Goal: Information Seeking & Learning: Learn about a topic

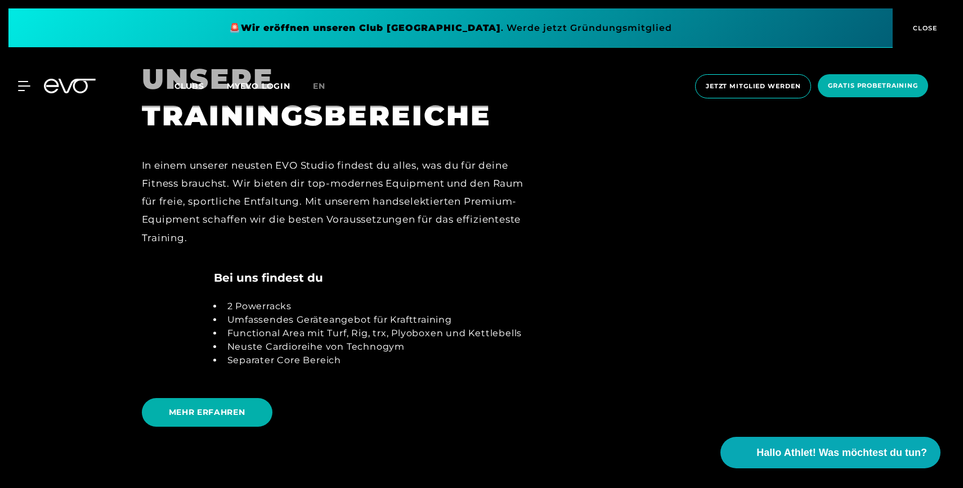
scroll to position [2443, 0]
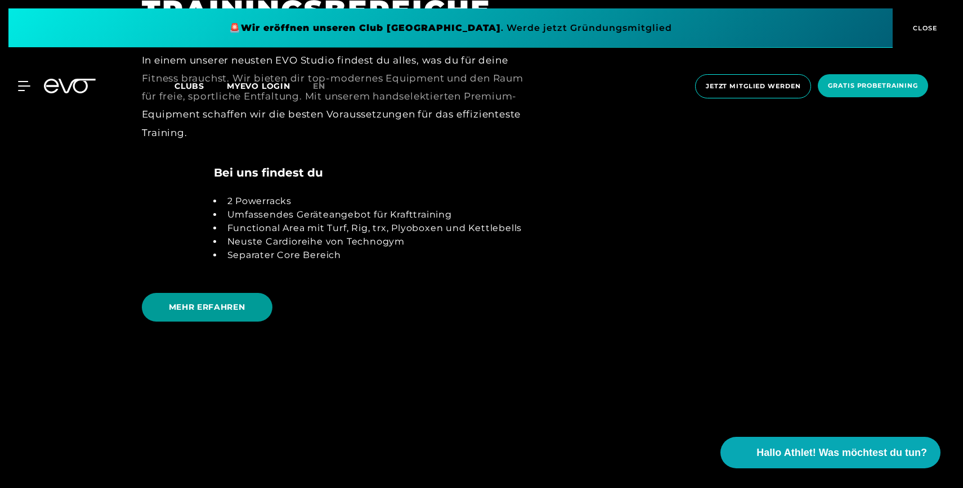
click at [206, 302] on span "MEHR ERFAHREN" at bounding box center [207, 308] width 77 height 12
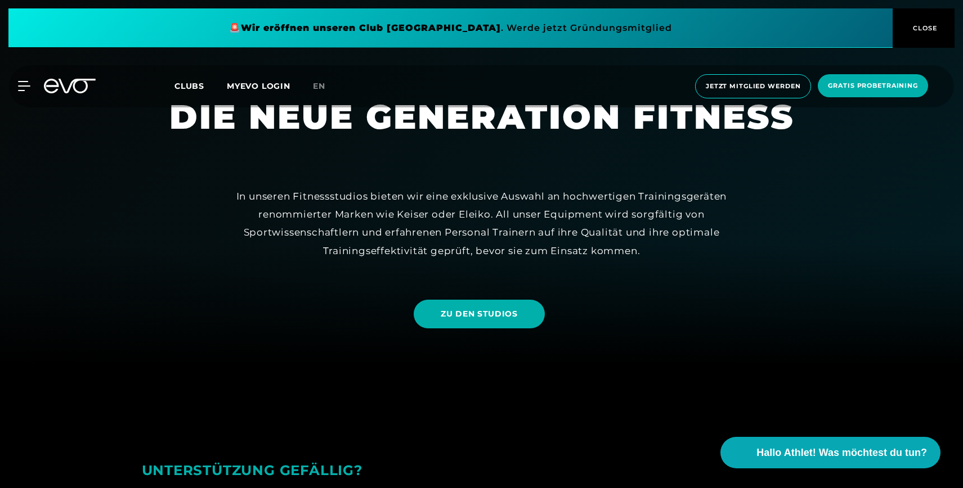
scroll to position [259, 0]
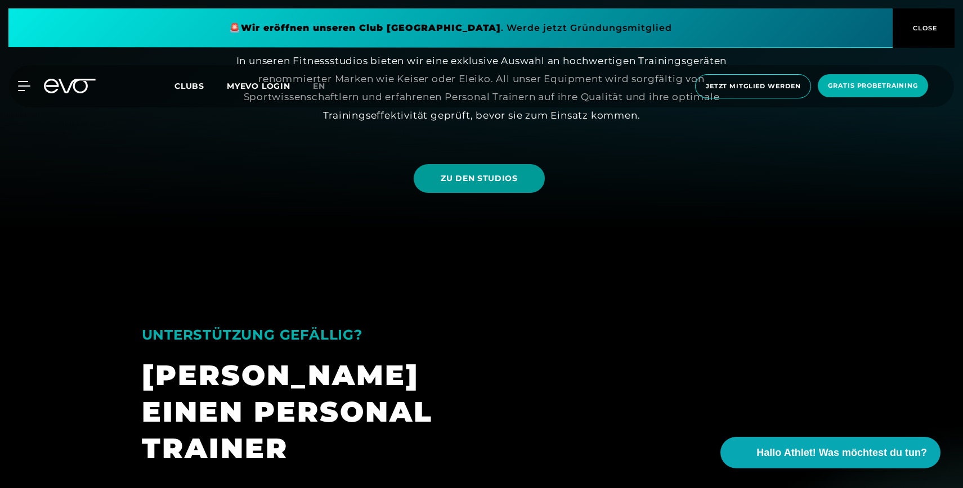
click at [469, 179] on span "ZU DEN STUDIOS" at bounding box center [479, 179] width 77 height 12
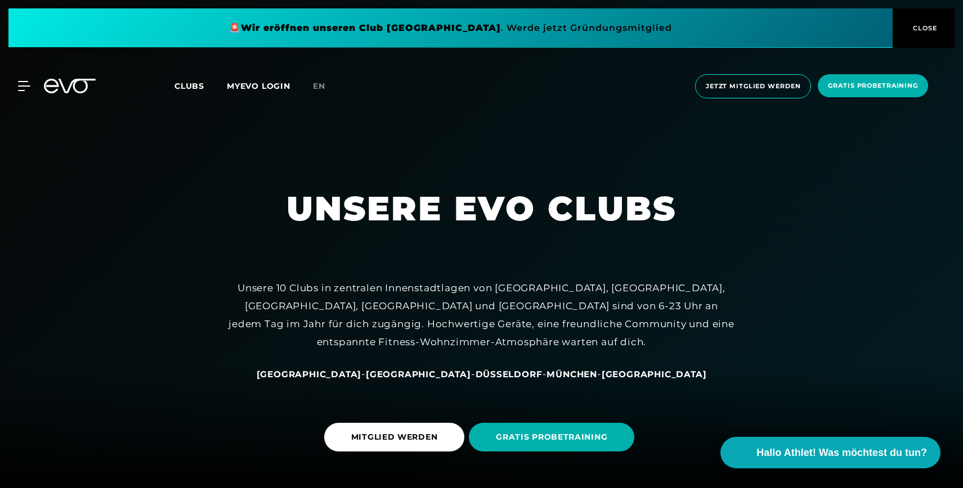
click at [399, 374] on span "[GEOGRAPHIC_DATA]" at bounding box center [418, 374] width 105 height 11
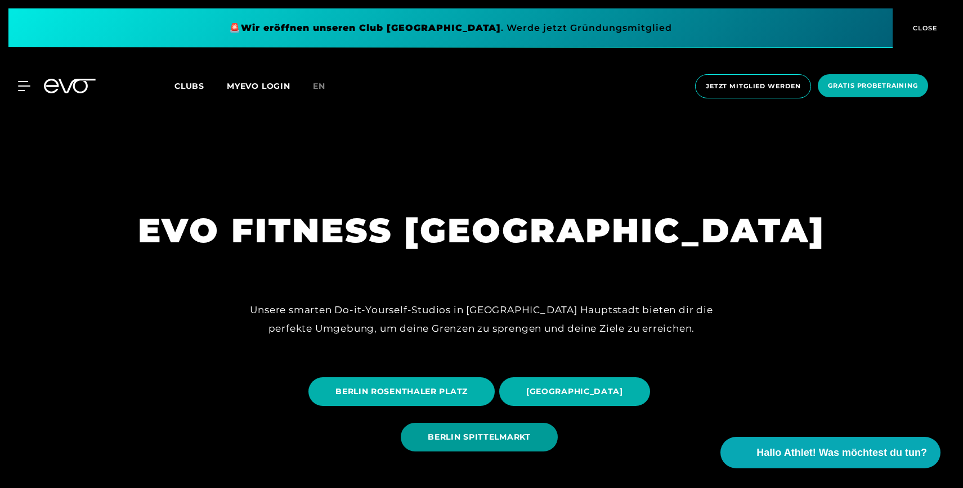
click at [492, 438] on span "BERLIN SPITTELMARKT" at bounding box center [479, 438] width 102 height 12
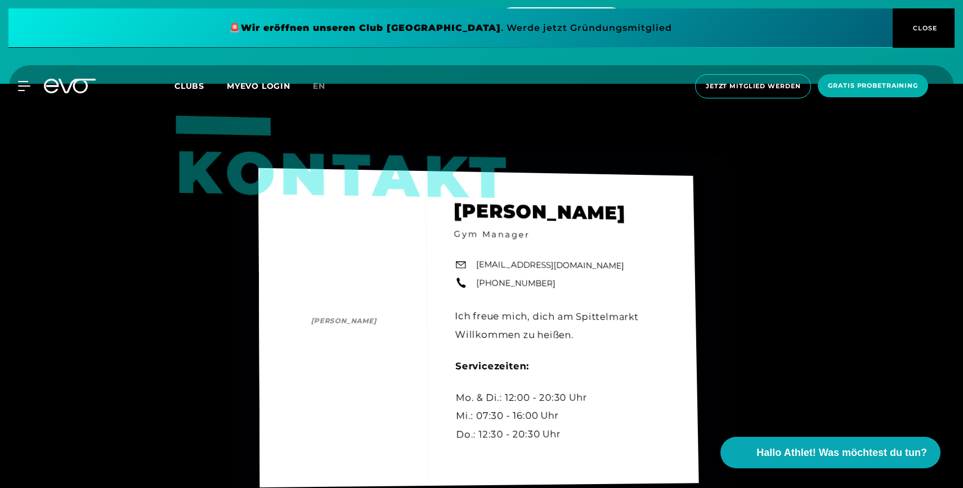
scroll to position [4365, 0]
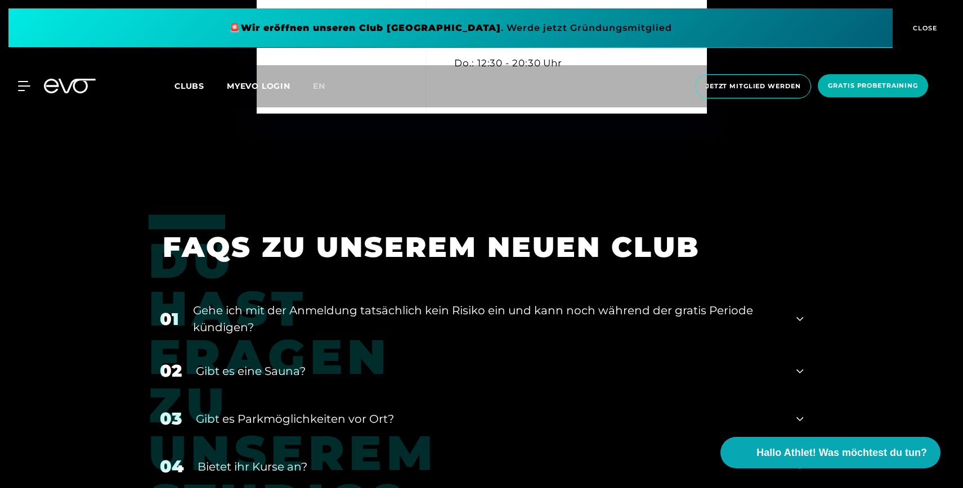
click at [324, 363] on div "Gibt es eine Sauna?" at bounding box center [489, 371] width 587 height 17
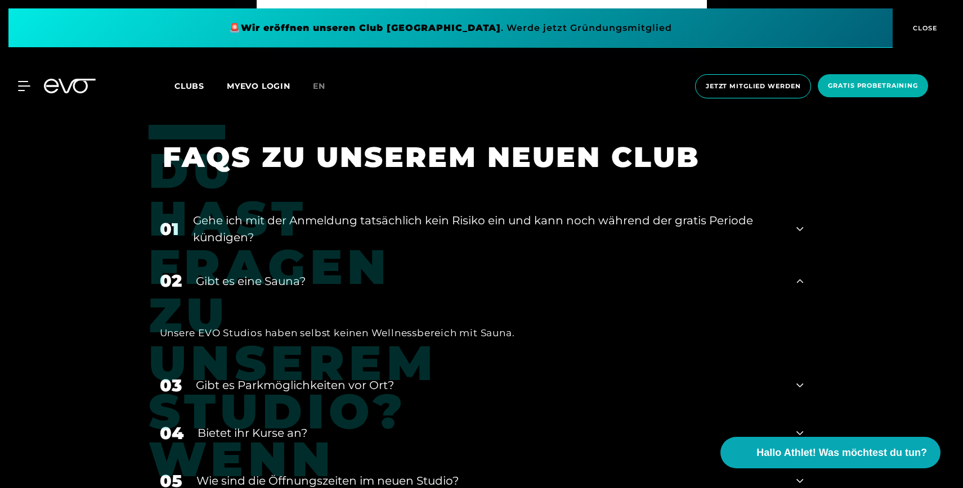
scroll to position [4487, 0]
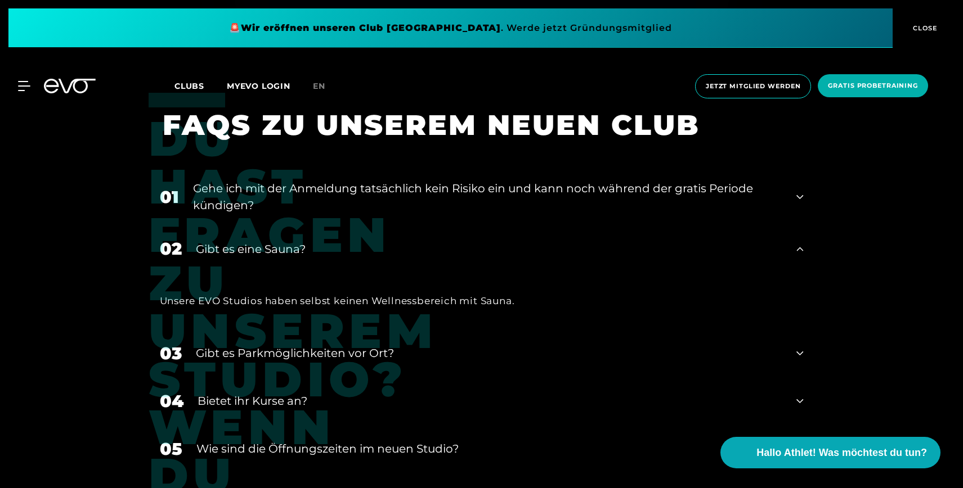
click at [293, 396] on div "Bietet ihr Kurse an?" at bounding box center [489, 401] width 585 height 17
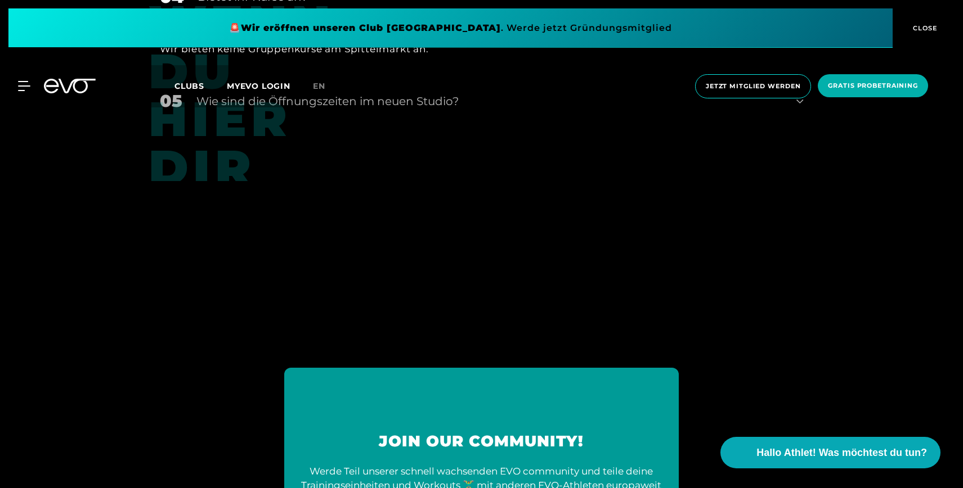
scroll to position [5140, 0]
